Goal: Contribute content: Contribute content

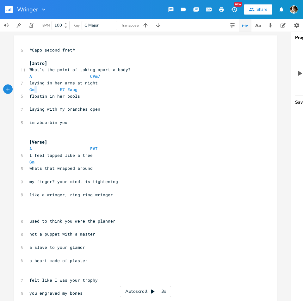
click at [34, 91] on span "Gm E7 Eaug" at bounding box center [53, 90] width 48 height 6
type textarea "7"
click at [44, 116] on li "Gm7b5" at bounding box center [39, 116] width 22 height 7
click at [33, 81] on button "Play" at bounding box center [34, 80] width 8 height 5
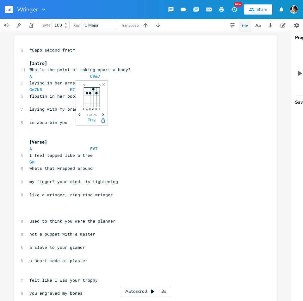
click at [89, 119] on button "Play" at bounding box center [92, 120] width 8 height 5
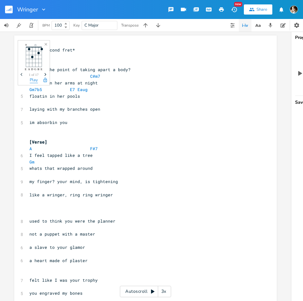
click at [35, 79] on button "Play" at bounding box center [34, 80] width 8 height 5
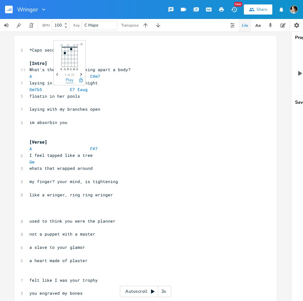
click at [69, 82] on button "Play" at bounding box center [69, 80] width 8 height 5
click at [50, 91] on span at bounding box center [55, 89] width 10 height 7
type textarea "\"
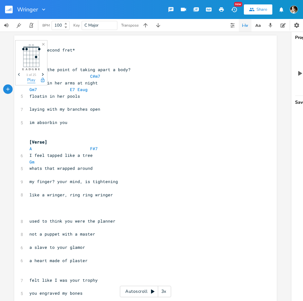
click at [30, 79] on button "Play" at bounding box center [31, 80] width 8 height 5
click at [35, 91] on span "Gm7 E7 Eaug" at bounding box center [58, 90] width 58 height 6
type textarea "aj7"
click at [44, 99] on li "GMaj7" at bounding box center [37, 96] width 19 height 7
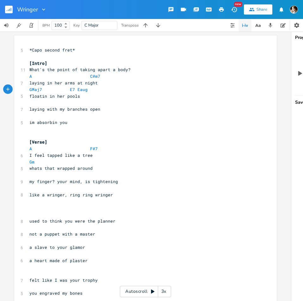
click at [82, 104] on pre "​" at bounding box center [142, 102] width 228 height 7
click at [88, 94] on pre "floatin in her pools" at bounding box center [142, 96] width 228 height 7
type textarea "Eaug"
click at [67, 90] on span at bounding box center [65, 89] width 10 height 7
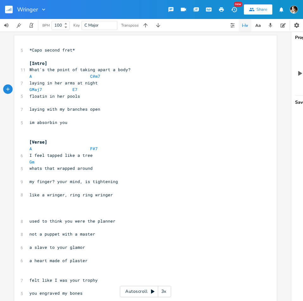
click at [53, 106] on pre "​" at bounding box center [142, 102] width 228 height 7
type textarea "A"
click at [76, 103] on pre "A" at bounding box center [142, 102] width 228 height 7
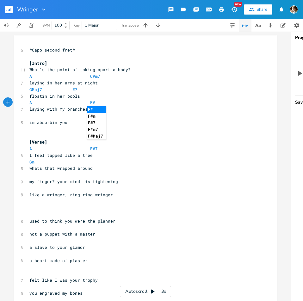
type textarea "F#"
click at [101, 110] on li "F#" at bounding box center [96, 109] width 19 height 7
type textarea "m"
click at [96, 109] on li "F#m" at bounding box center [98, 109] width 22 height 7
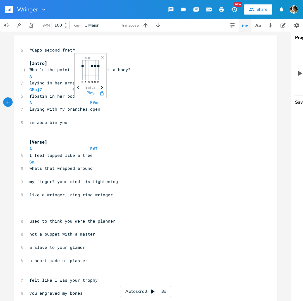
click at [101, 85] on span "Next" at bounding box center [102, 87] width 9 height 11
click at [39, 116] on pre "​" at bounding box center [142, 116] width 228 height 7
click at [90, 102] on span "F#m" at bounding box center [94, 103] width 8 height 6
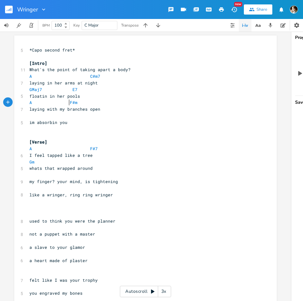
click at [100, 106] on pre "laying with my branches open" at bounding box center [142, 109] width 228 height 7
click at [100, 101] on pre "A F#m" at bounding box center [142, 102] width 228 height 7
type textarea "Bm"
click at [105, 116] on li "Bm7" at bounding box center [109, 116] width 20 height 7
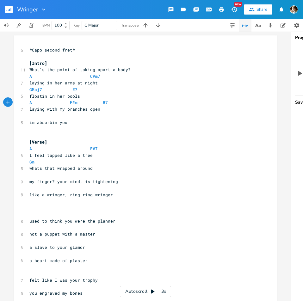
click at [111, 102] on pre "A F#m B7" at bounding box center [142, 102] width 228 height 7
click at [55, 117] on pre "​" at bounding box center [142, 116] width 228 height 7
type textarea "E"
click at [113, 80] on pre "laying in her arms at night" at bounding box center [142, 83] width 228 height 7
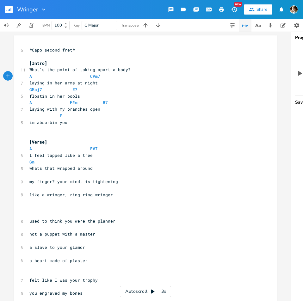
click at [106, 84] on pre "laying in her arms at night" at bounding box center [142, 83] width 228 height 7
click at [69, 117] on pre "E" at bounding box center [142, 116] width 228 height 7
click at [60, 116] on span "E" at bounding box center [61, 116] width 3 height 6
click at [90, 122] on pre "im absorbin you" at bounding box center [142, 122] width 228 height 7
click at [92, 125] on pre "im absorbin you" at bounding box center [142, 122] width 228 height 7
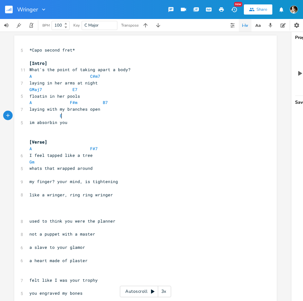
click at [90, 119] on pre "im absorbin you" at bounding box center [142, 122] width 228 height 7
click at [97, 76] on pre "A C#m7" at bounding box center [142, 76] width 228 height 7
type textarea "dim"
click at [107, 75] on pre "A C#dim" at bounding box center [142, 76] width 228 height 7
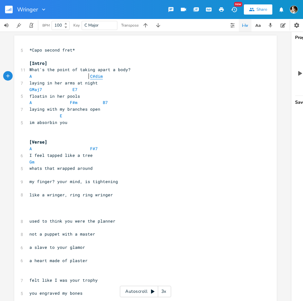
click at [87, 79] on pre "A C#dim" at bounding box center [142, 76] width 228 height 7
click at [38, 155] on span "I feel tapped like a tree" at bounding box center [60, 155] width 63 height 6
type textarea "feel"
click at [38, 155] on span "I feel tapped like a tree" at bounding box center [60, 155] width 63 height 6
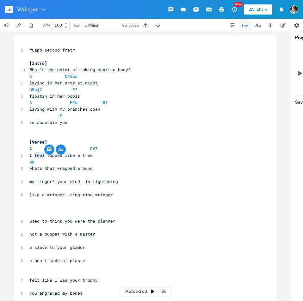
click at [122, 153] on pre "I feel tapped like a tree" at bounding box center [142, 155] width 228 height 7
click at [110, 202] on pre "​" at bounding box center [142, 201] width 228 height 7
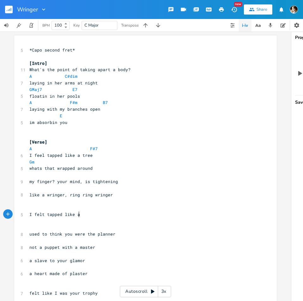
type textarea "I felt tapped like at"
type textarea "tree"
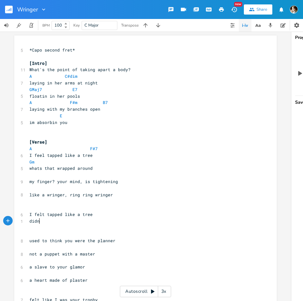
type textarea "didn'[t"
type textarea "t know what was wrapped around"
click at [110, 25] on span "C Major" at bounding box center [99, 25] width 30 height 9
type input "F# Minor"
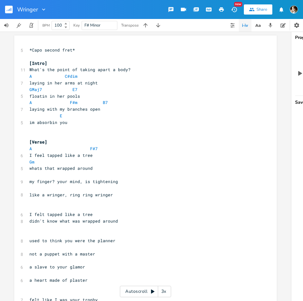
click at [70, 143] on pre "[Verse]" at bounding box center [142, 142] width 228 height 7
click at [102, 150] on pre "A F#7" at bounding box center [142, 148] width 228 height 7
click at [100, 149] on pre "A F#7" at bounding box center [142, 148] width 228 height 7
click at [101, 27] on span "F# Minor" at bounding box center [99, 25] width 30 height 9
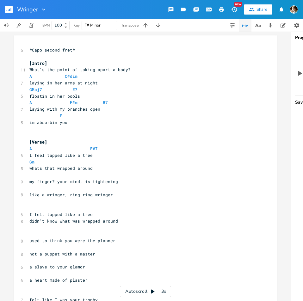
click at [115, 108] on pre "laying with my branches open" at bounding box center [142, 109] width 228 height 7
click at [103, 25] on span "F# Minor" at bounding box center [99, 25] width 30 height 9
click at [102, 25] on span "F# Minor" at bounding box center [99, 25] width 30 height 9
click at [69, 60] on pre "[Intro]" at bounding box center [142, 63] width 228 height 7
click at [71, 54] on pre "​" at bounding box center [142, 56] width 228 height 7
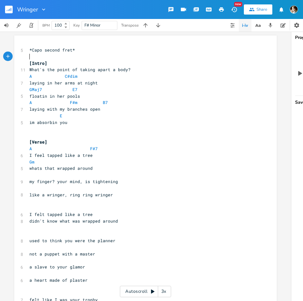
type textarea "*Capo second fret*"
drag, startPoint x: 75, startPoint y: 48, endPoint x: 17, endPoint y: 46, distance: 57.2
click at [14, 46] on div "*Capo second fret* xxxxxxxxxx 5 *Capo second fret* ​ [Intro] 11 What's the poin…" at bounding box center [145, 272] width 262 height 474
type textarea "\"
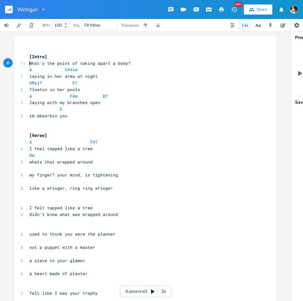
click at [145, 62] on pre "What's the point of taking apart a body?" at bounding box center [142, 63] width 228 height 7
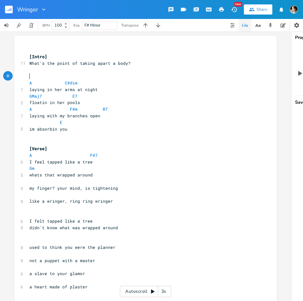
click at [37, 168] on pre "Gm" at bounding box center [142, 168] width 228 height 7
type textarea "\\"
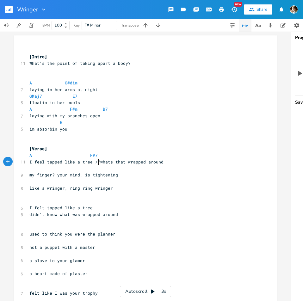
type textarea "//"
click at [98, 155] on pre "A F#7" at bounding box center [142, 155] width 228 height 7
click at [49, 168] on pre "​" at bounding box center [142, 168] width 228 height 7
type textarea "F#m"
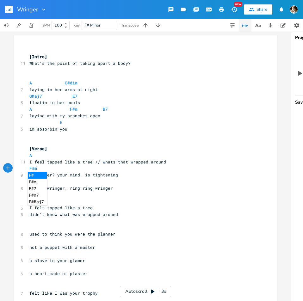
scroll to position [0, 8]
click at [150, 174] on pre "my finger? your mind, is tightening" at bounding box center [142, 175] width 228 height 7
click at [69, 181] on pre "​" at bounding box center [142, 181] width 228 height 7
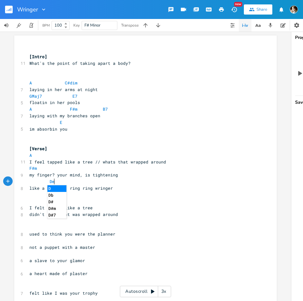
scroll to position [0, 9]
type textarea "Dm7"
click at [62, 190] on li "Dm7" at bounding box center [58, 188] width 22 height 7
click at [71, 183] on pre "Dm7" at bounding box center [142, 181] width 228 height 7
type textarea "E"
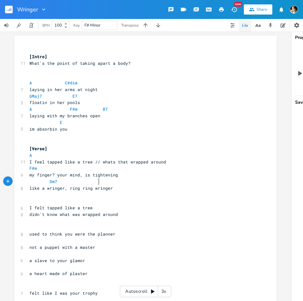
scroll to position [0, 3]
click at [60, 184] on span at bounding box center [65, 181] width 10 height 7
click at [46, 181] on span at bounding box center [45, 181] width 10 height 7
click at [94, 182] on span at bounding box center [95, 181] width 10 height 7
click at [52, 168] on pre "F#m" at bounding box center [142, 168] width 228 height 7
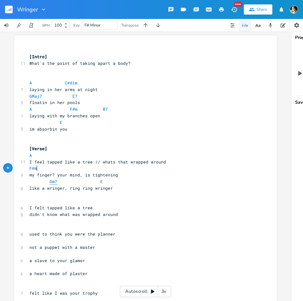
click at [52, 183] on span "Dm7" at bounding box center [54, 182] width 8 height 6
click at [70, 183] on span at bounding box center [75, 181] width 10 height 7
type textarea "[Verse]"
drag, startPoint x: 57, startPoint y: 150, endPoint x: 28, endPoint y: 149, distance: 28.5
click at [28, 149] on pre "[Verse]" at bounding box center [142, 148] width 228 height 7
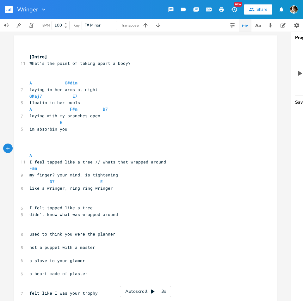
click at [44, 73] on pre "​" at bounding box center [142, 69] width 228 height 7
click at [24, 67] on div "xxxxxxxxxx ​ [Intro] 11 What's the point of taking apart a body? [Verse] ​ A C#…" at bounding box center [145, 268] width 262 height 467
click at [28, 70] on pre "[Verse]" at bounding box center [142, 69] width 228 height 7
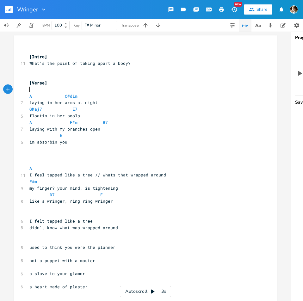
click at [30, 89] on pre "​" at bounding box center [142, 89] width 228 height 7
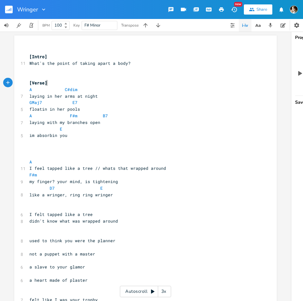
click at [35, 152] on pre "​" at bounding box center [142, 155] width 228 height 7
type textarea "[Chorus]"
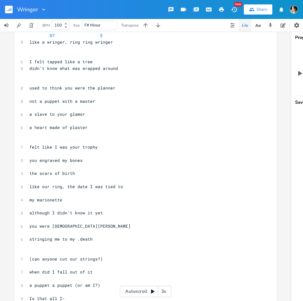
scroll to position [184, 0]
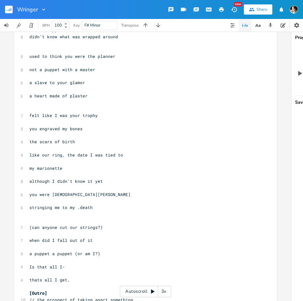
click at [71, 170] on pre "my marionette" at bounding box center [142, 168] width 228 height 7
click at [99, 184] on pre "although I didn't know it yet" at bounding box center [142, 181] width 228 height 7
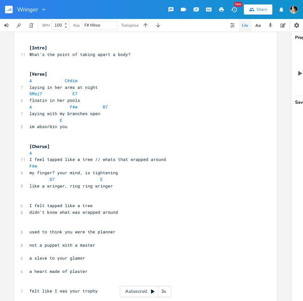
scroll to position [0, 0]
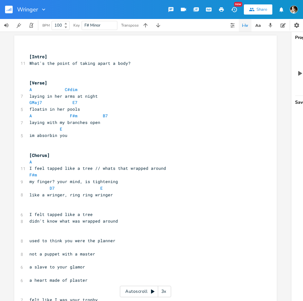
click at [56, 189] on div "​ [Intro] 11 What's the point of taking apart a body? ​ ​ [Verse] A C#dim 7 lay…" at bounding box center [142, 273] width 228 height 453
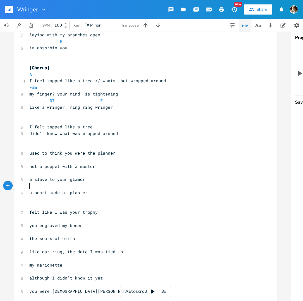
click at [61, 100] on span at bounding box center [65, 100] width 10 height 7
type textarea "Maj"
click at [54, 107] on li "DMaj7" at bounding box center [56, 107] width 19 height 7
click at [123, 105] on pre "like a wringer, ring ring wringer" at bounding box center [142, 107] width 228 height 7
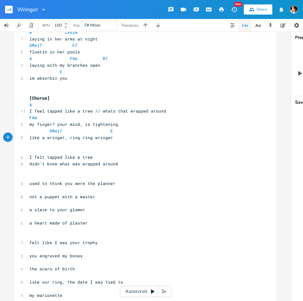
scroll to position [24, 0]
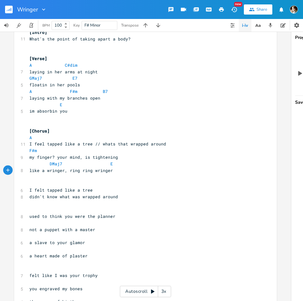
click at [95, 183] on pre "​" at bounding box center [142, 183] width 228 height 7
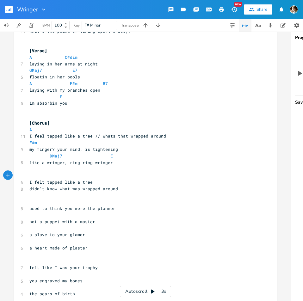
scroll to position [56, 0]
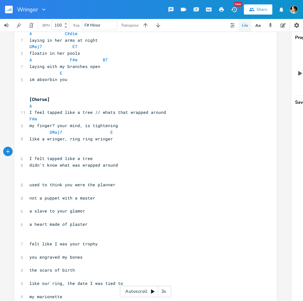
click at [119, 112] on span "I feel tapped like a tree // whats that wrapped around" at bounding box center [97, 112] width 137 height 6
type textarea "that"
click at [119, 112] on span "I feel tapped like a tree // whats that wrapped around" at bounding box center [97, 112] width 137 height 6
type textarea "was that"
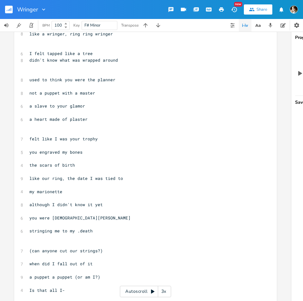
scroll to position [121, 0]
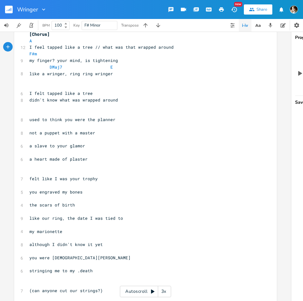
click at [52, 177] on span "felt like I was your trophy" at bounding box center [63, 179] width 68 height 6
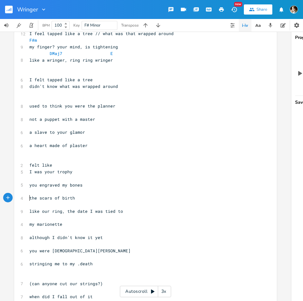
scroll to position [89, 0]
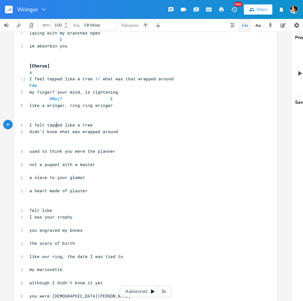
click at [55, 124] on span "I felt tapped like a tree" at bounding box center [60, 125] width 63 height 6
type textarea "tapped"
click at [55, 124] on span "I felt tapped like a tree" at bounding box center [60, 125] width 63 height 6
click at [35, 76] on span "I feel tapped like a tree // what was that wrapped around" at bounding box center [101, 79] width 144 height 6
drag, startPoint x: 35, startPoint y: 76, endPoint x: 40, endPoint y: 76, distance: 4.4
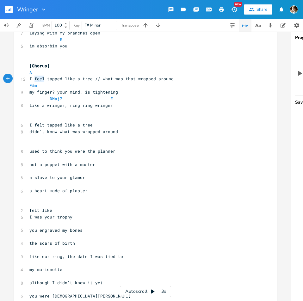
click at [36, 76] on span "I feel tapped like a tree // what was that wrapped around" at bounding box center [101, 79] width 144 height 6
type textarea "felt"
click at [156, 123] on pre "I felt tapped like a tree" at bounding box center [142, 125] width 228 height 7
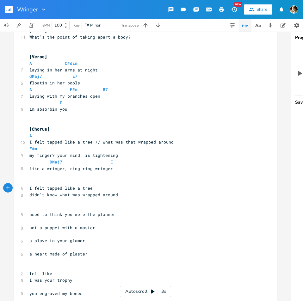
click at [49, 186] on span "I felt tapped like a tree" at bounding box center [60, 188] width 63 height 6
type textarea "wrapped"
click at [63, 187] on span "I felt wrapped like a tree" at bounding box center [62, 188] width 66 height 6
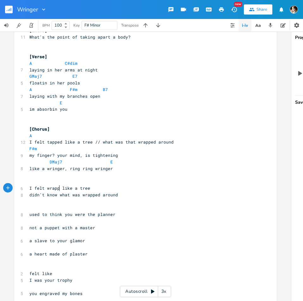
type textarea "t"
click at [37, 187] on span "I felt wrapt like a tree" at bounding box center [59, 188] width 61 height 6
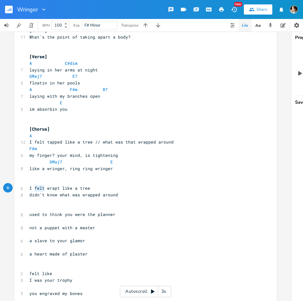
type textarea "was"
click at [46, 187] on span "I was wrapt like a tree" at bounding box center [58, 188] width 58 height 6
click at [81, 187] on span "I was rapt like a tree" at bounding box center [57, 188] width 56 height 6
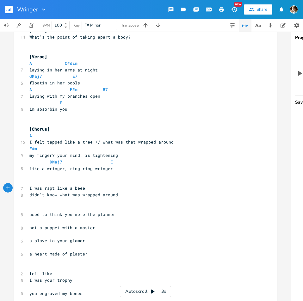
type textarea "beee"
type textarea "to your pollen"
click at [50, 187] on span "I was rapt like a bee to your pollen" at bounding box center [74, 188] width 91 height 6
click at [126, 192] on pre "didn't know what was wrapped around" at bounding box center [142, 195] width 228 height 7
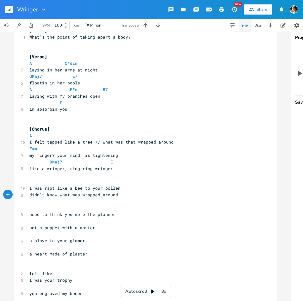
click at [116, 182] on pre "​" at bounding box center [142, 181] width 228 height 7
click at [119, 189] on pre "I was rapt like a bee to your pollen" at bounding box center [142, 188] width 228 height 7
type textarea "pollen"
click at [119, 189] on pre "I was rapt like a bee to your pollen" at bounding box center [142, 188] width 228 height 7
type textarea "//"
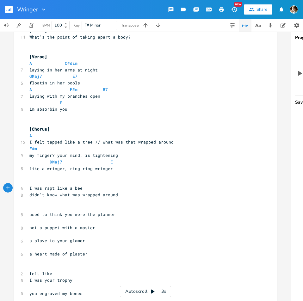
scroll to position [0, 2]
click at [83, 181] on pre "​" at bounding box center [142, 181] width 228 height 7
type textarea "I was wrapped in your strings"
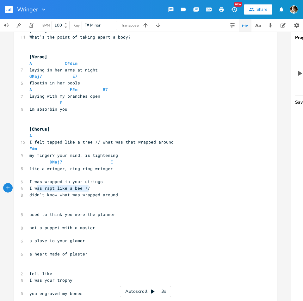
type textarea "I was rapt like a bee //"
drag, startPoint x: 89, startPoint y: 187, endPoint x: 23, endPoint y: 188, distance: 66.1
click at [23, 188] on div "I was rapt like a bee // xxxxxxxxxx ​ [Intro] 11 What's the point of taking apa…" at bounding box center [145, 249] width 262 height 480
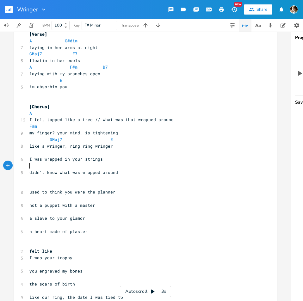
scroll to position [58, 0]
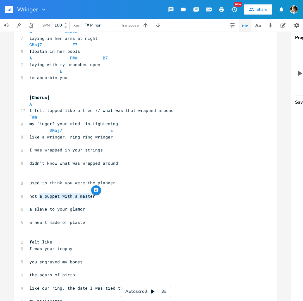
type textarea "a puppet with a master"
drag, startPoint x: 37, startPoint y: 196, endPoint x: 91, endPoint y: 196, distance: 54.7
click at [91, 196] on span "not a puppet with a master" at bounding box center [62, 196] width 66 height 6
click at [120, 151] on pre "I was wrapped in your strings" at bounding box center [142, 150] width 228 height 7
type textarea "//"
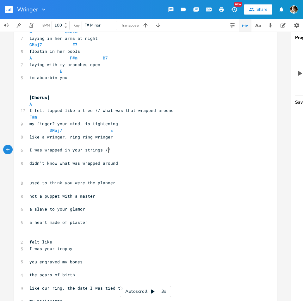
scroll to position [0, 3]
paste textarea
click at [88, 155] on pre "​" at bounding box center [142, 156] width 228 height 7
click at [113, 149] on span "I was wrapped in your strings // a puppet with a master" at bounding box center [98, 150] width 139 height 6
click at [101, 158] on pre "​" at bounding box center [142, 156] width 228 height 7
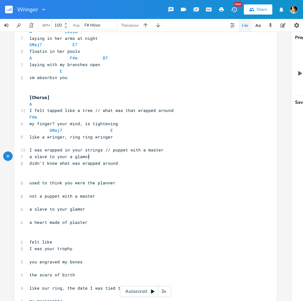
type textarea "a slave to your a glamor"
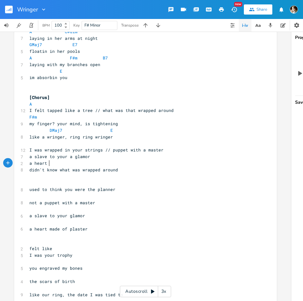
type textarea "a heart a"
type textarea "made of apl"
type textarea "plaster"
click at [119, 163] on pre "a heart made of plaster" at bounding box center [142, 163] width 228 height 7
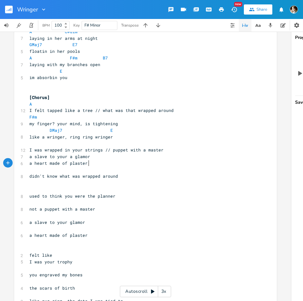
click at [93, 167] on pre "​" at bounding box center [142, 170] width 228 height 7
click at [74, 150] on span "I was wrapped in your strings // puppet with a master" at bounding box center [96, 150] width 134 height 6
type textarea "her"
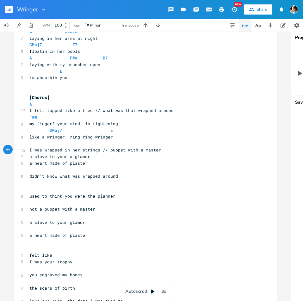
click at [98, 153] on pre "I was wrapped in her strings // puppet with a master" at bounding box center [142, 150] width 228 height 7
click at [97, 156] on pre "a slave to your a glamor" at bounding box center [142, 156] width 228 height 7
click at [104, 150] on span "I was wrapped in her strings // puppet with a master" at bounding box center [94, 150] width 131 height 6
type textarea "a"
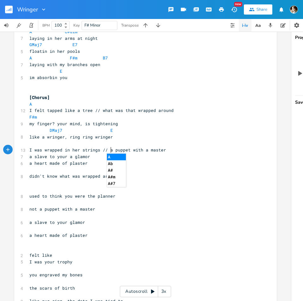
drag, startPoint x: 95, startPoint y: 155, endPoint x: 96, endPoint y: 151, distance: 3.8
click at [96, 151] on div "​ [Intro] 11 What's the point of taking apart a body? ​ ​ [Verse] A C#dim 7 lay…" at bounding box center [142, 225] width 228 height 473
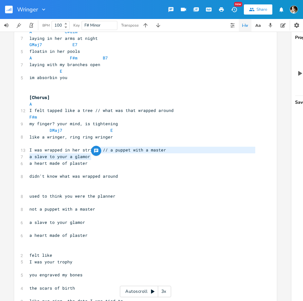
type textarea "// a puppet with a master a slave to your a glamor"
click at [64, 156] on span "a slave to your a glamor" at bounding box center [59, 157] width 61 height 6
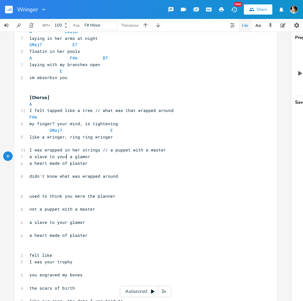
click at [62, 157] on span "a slave to your a glamor" at bounding box center [59, 157] width 61 height 6
type textarea "your"
click at [62, 157] on span "a slave to your a glamor" at bounding box center [59, 157] width 61 height 6
type textarea "her"
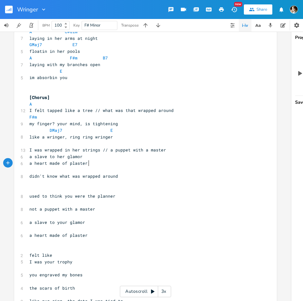
click at [98, 161] on pre "a heart made of plaster" at bounding box center [142, 163] width 228 height 7
click at [95, 159] on pre "a slave to her glamor" at bounding box center [142, 156] width 228 height 7
click at [101, 163] on pre "a heart made of plaster" at bounding box center [142, 163] width 228 height 7
click at [29, 162] on span "a heart made of plaster" at bounding box center [58, 163] width 58 height 6
click at [98, 163] on pre "a heart made of plaster" at bounding box center [142, 163] width 228 height 7
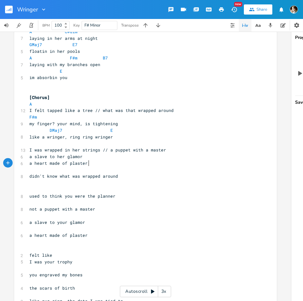
click at [99, 156] on pre "a slave to her glamor" at bounding box center [142, 156] width 228 height 7
click at [89, 164] on pre "a heart made of plaster" at bounding box center [142, 163] width 228 height 7
type textarea "ed around"
type textarea "didn't know what was wrapped around"
drag, startPoint x: 121, startPoint y: 175, endPoint x: 28, endPoint y: 178, distance: 93.6
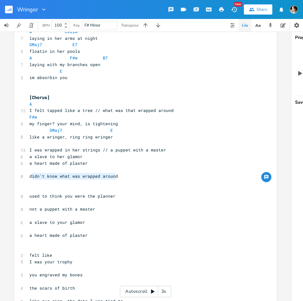
click at [28, 178] on pre "didn't know what was wrapped around" at bounding box center [142, 176] width 228 height 7
click at [36, 163] on span "a heart made of plaster" at bounding box center [58, 163] width 58 height 6
click at [38, 171] on pre "​" at bounding box center [142, 170] width 228 height 7
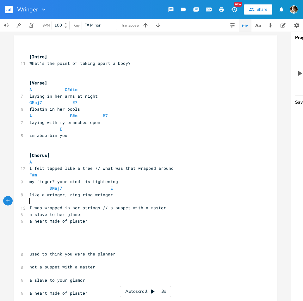
click at [95, 198] on pre "​" at bounding box center [142, 201] width 228 height 7
type textarea "A"
click at [168, 206] on pre "I was wrapped in her strings // a puppet with a master" at bounding box center [142, 207] width 228 height 7
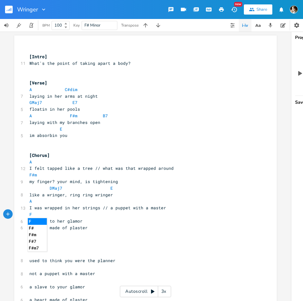
type textarea "F#m"
click at [107, 222] on pre "a slave to her glamor" at bounding box center [142, 221] width 228 height 7
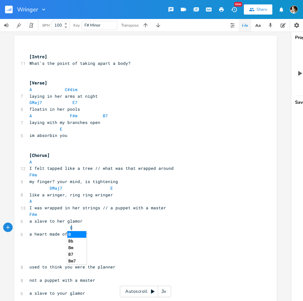
type textarea "B7"
type textarea "E"
click at [66, 228] on span at bounding box center [65, 227] width 10 height 7
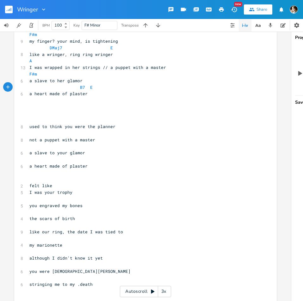
scroll to position [126, 0]
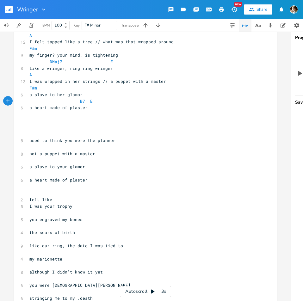
click at [28, 207] on pre "I was your trophy" at bounding box center [142, 206] width 228 height 7
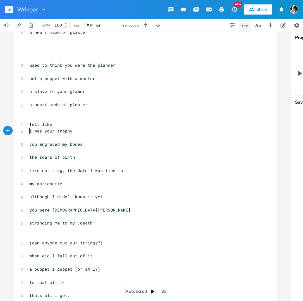
scroll to position [249, 0]
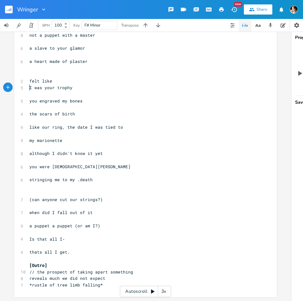
click at [101, 209] on pre "when did I fall out of it" at bounding box center [142, 212] width 228 height 7
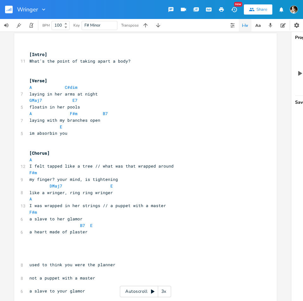
scroll to position [0, 0]
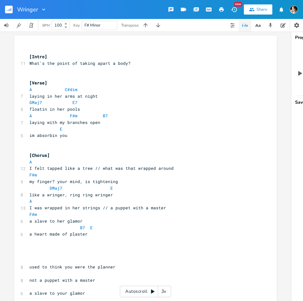
click at [111, 224] on pre "B7 E" at bounding box center [142, 227] width 228 height 7
click at [104, 234] on pre "a heart made of plaster" at bounding box center [142, 234] width 228 height 7
click at [107, 229] on pre "B7 E" at bounding box center [142, 227] width 228 height 7
click at [102, 234] on pre "a heart made of plaster" at bounding box center [142, 234] width 228 height 7
type textarea "a fucking disaster"
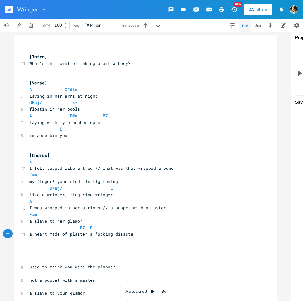
scroll to position [0, 33]
click at [86, 228] on span at bounding box center [87, 227] width 5 height 7
click at [87, 232] on span "a heart made of plaster a fucking disaster" at bounding box center [82, 234] width 106 height 6
click at [109, 233] on span "a heart made of plaster a fucking disaster" at bounding box center [82, 234] width 106 height 6
type textarea "you fucking"
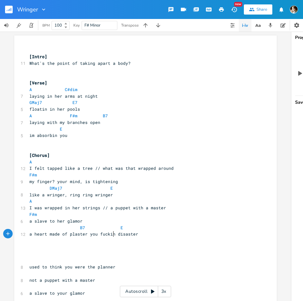
scroll to position [0, 21]
click at [114, 229] on span at bounding box center [115, 227] width 10 height 7
click at [158, 241] on pre "​" at bounding box center [142, 240] width 228 height 7
drag, startPoint x: 154, startPoint y: 235, endPoint x: 144, endPoint y: 242, distance: 12.5
click at [154, 235] on pre "a heart made of plaster you fucking disaster" at bounding box center [142, 234] width 228 height 7
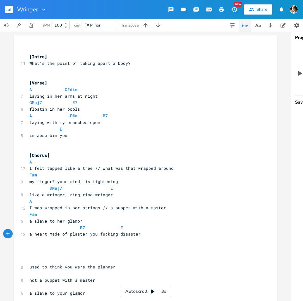
click at [85, 235] on span "a heart made of plaster you fucking disaster" at bounding box center [84, 234] width 111 height 6
type textarea "."
click at [151, 234] on pre "a heart made of plaster. you fucking disaster" at bounding box center [142, 234] width 228 height 7
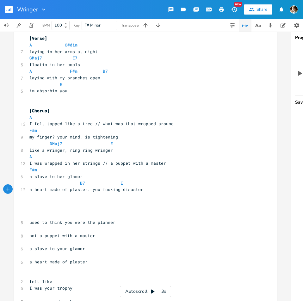
scroll to position [0, 0]
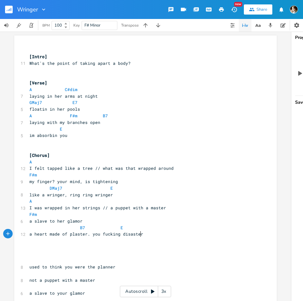
click at [115, 241] on pre "​" at bounding box center [142, 240] width 228 height 7
click at [114, 228] on span at bounding box center [115, 227] width 10 height 7
click at [143, 234] on pre "a heart made of plaster. you fucking disaster" at bounding box center [142, 234] width 228 height 7
click at [95, 215] on pre "F#m" at bounding box center [142, 214] width 228 height 7
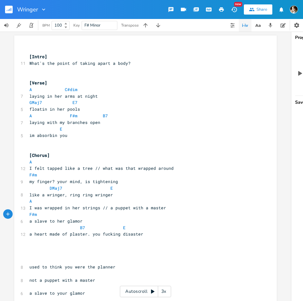
click at [112, 203] on pre "A" at bounding box center [142, 201] width 228 height 7
click at [92, 191] on span at bounding box center [95, 188] width 10 height 7
click at [84, 178] on pre "F#m" at bounding box center [142, 175] width 228 height 7
click at [76, 205] on span "I was wrapped in her strings // a puppet with a master" at bounding box center [97, 208] width 137 height 6
click at [165, 211] on pre "F#m" at bounding box center [142, 214] width 228 height 7
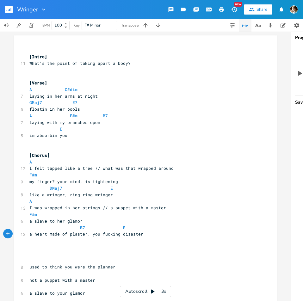
click at [141, 236] on pre "a heart made of plaster. you fucking disaster" at bounding box center [142, 234] width 228 height 7
click at [176, 208] on pre "I was wrapped in her strings // a puppet with a master" at bounding box center [142, 207] width 228 height 7
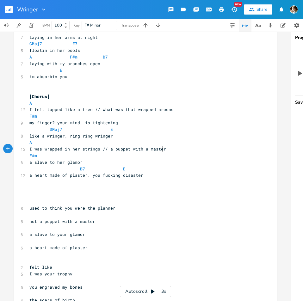
scroll to position [63, 0]
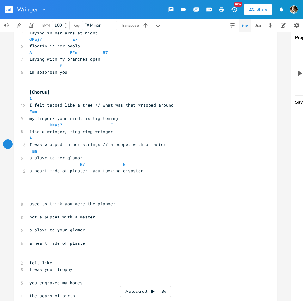
click at [89, 169] on span "a heart made of plaster. you fucking disaster" at bounding box center [86, 171] width 114 height 6
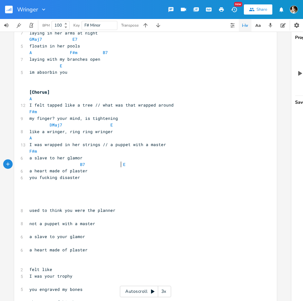
click at [118, 166] on span "B7 E" at bounding box center [77, 164] width 96 height 6
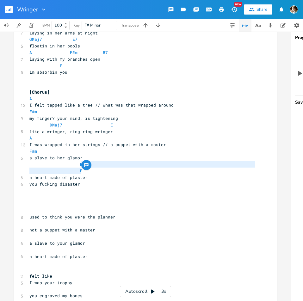
type textarea "E"
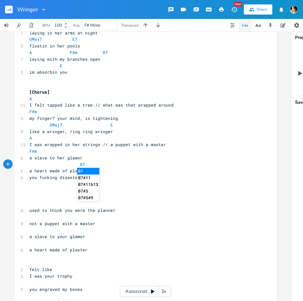
click at [137, 170] on pre "a heart made of plaster" at bounding box center [142, 170] width 228 height 7
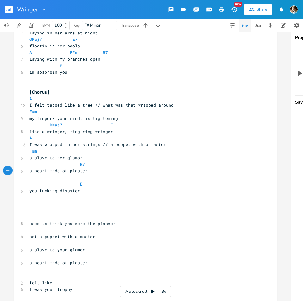
click at [102, 172] on pre "a heart made of plaster" at bounding box center [142, 170] width 228 height 7
click at [98, 179] on pre "​" at bounding box center [142, 177] width 228 height 7
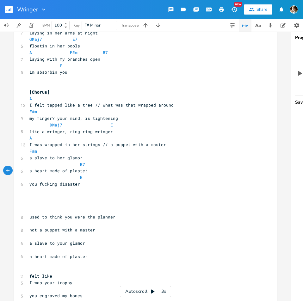
click at [88, 184] on pre "you fucking disaster" at bounding box center [142, 184] width 228 height 7
click at [34, 184] on span "you fucking disaster" at bounding box center [54, 184] width 51 height 6
click at [54, 185] on span "you fucking disaster" at bounding box center [54, 184] width 51 height 6
type textarea "walkian"
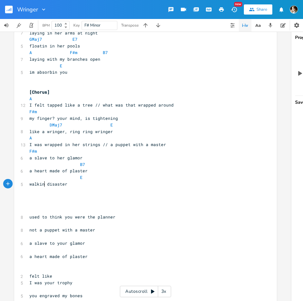
type textarea "ng"
type textarea "a"
click at [74, 180] on span "E" at bounding box center [55, 177] width 53 height 6
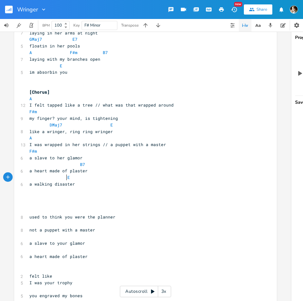
scroll to position [0, 1]
click at [37, 151] on pre "F#m" at bounding box center [142, 151] width 228 height 7
click at [100, 166] on pre "B7" at bounding box center [142, 164] width 228 height 7
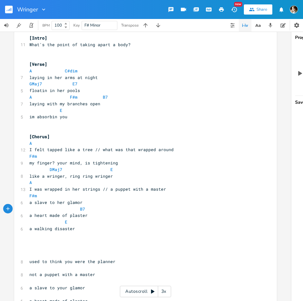
scroll to position [0, 0]
